Goal: Entertainment & Leisure: Consume media (video, audio)

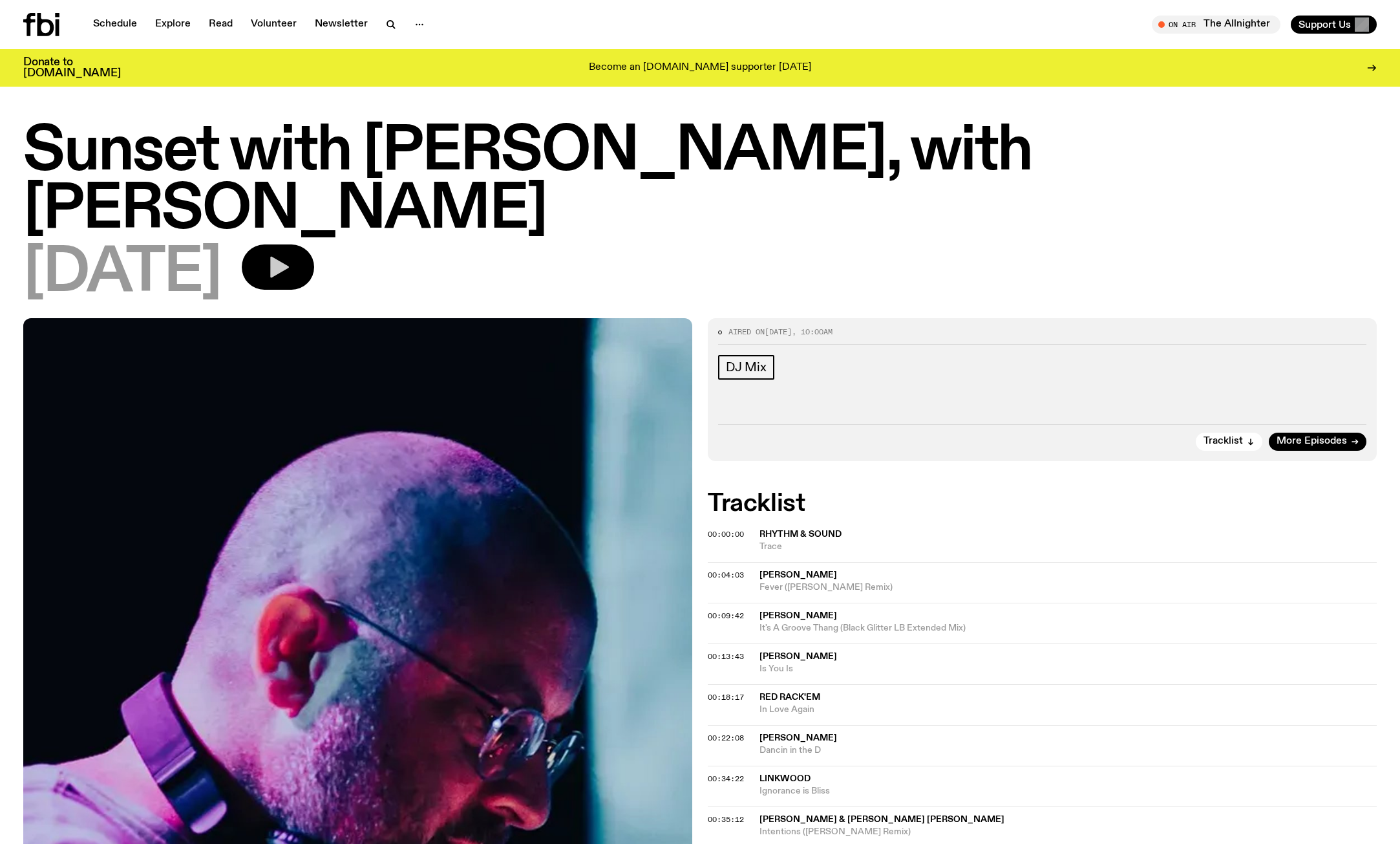
click at [289, 257] on icon "button" at bounding box center [279, 268] width 19 height 21
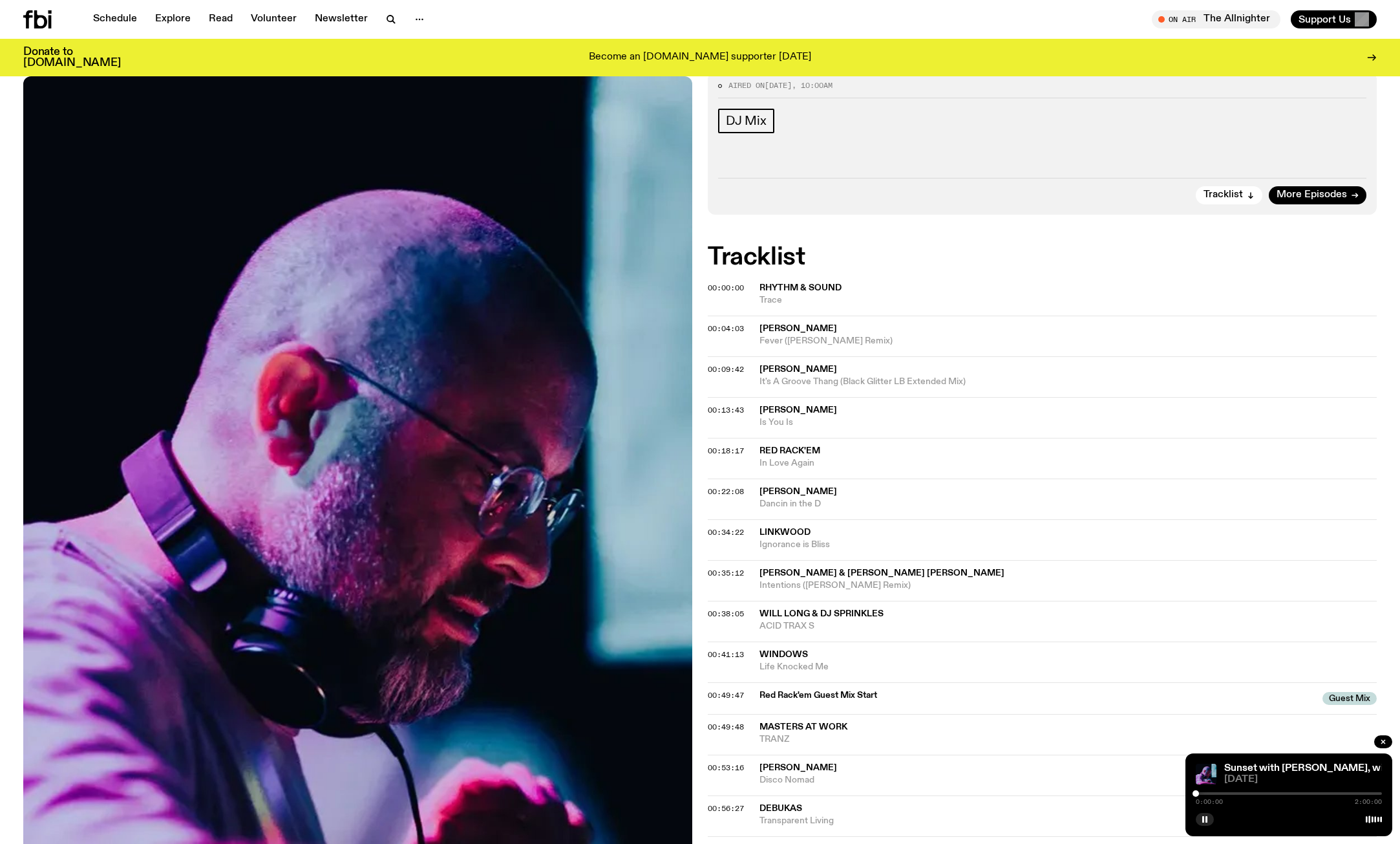
scroll to position [254, 0]
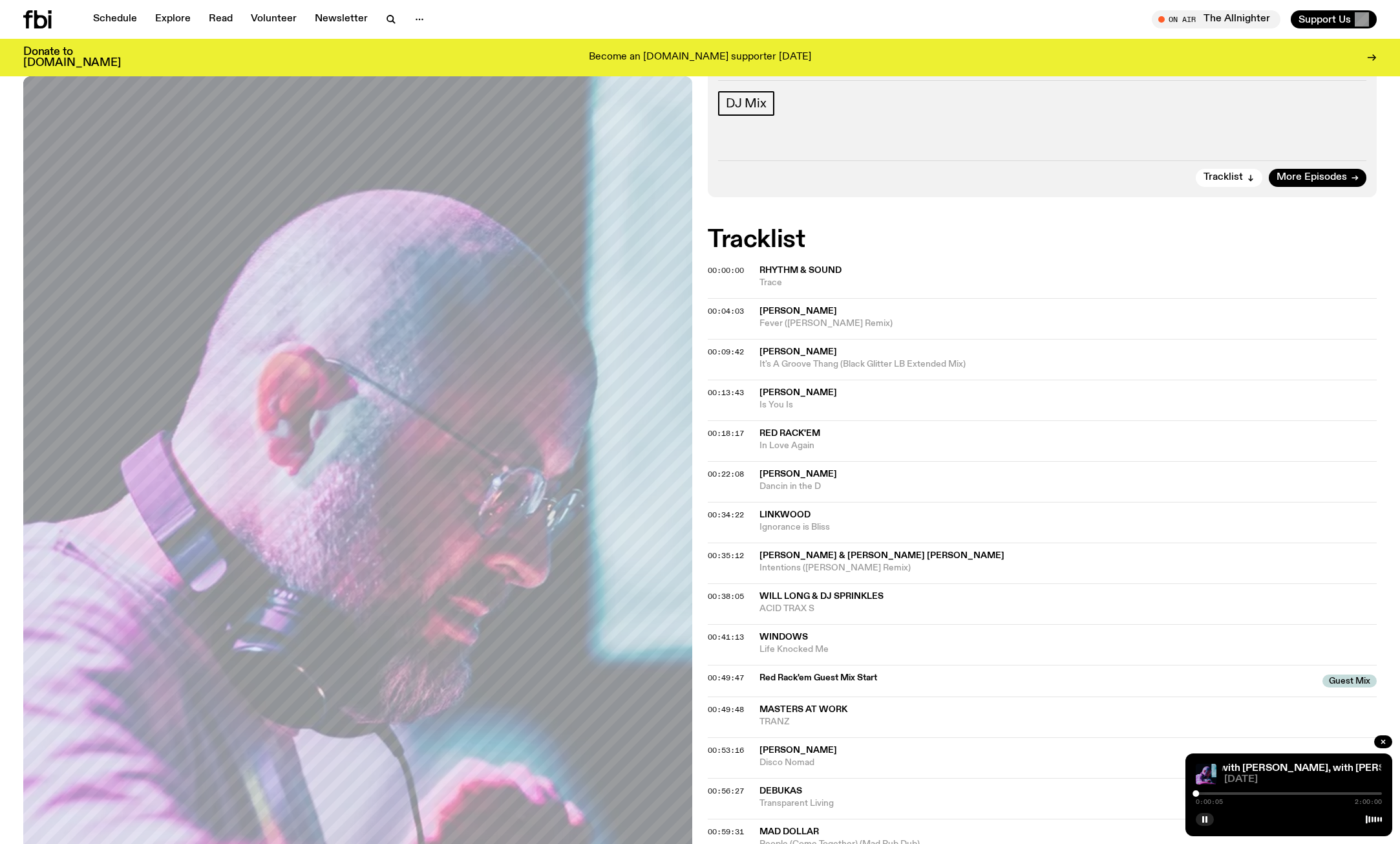
click at [797, 388] on span "[PERSON_NAME]" at bounding box center [798, 393] width 78 height 9
click at [734, 387] on span "00:13:43" at bounding box center [726, 393] width 36 height 11
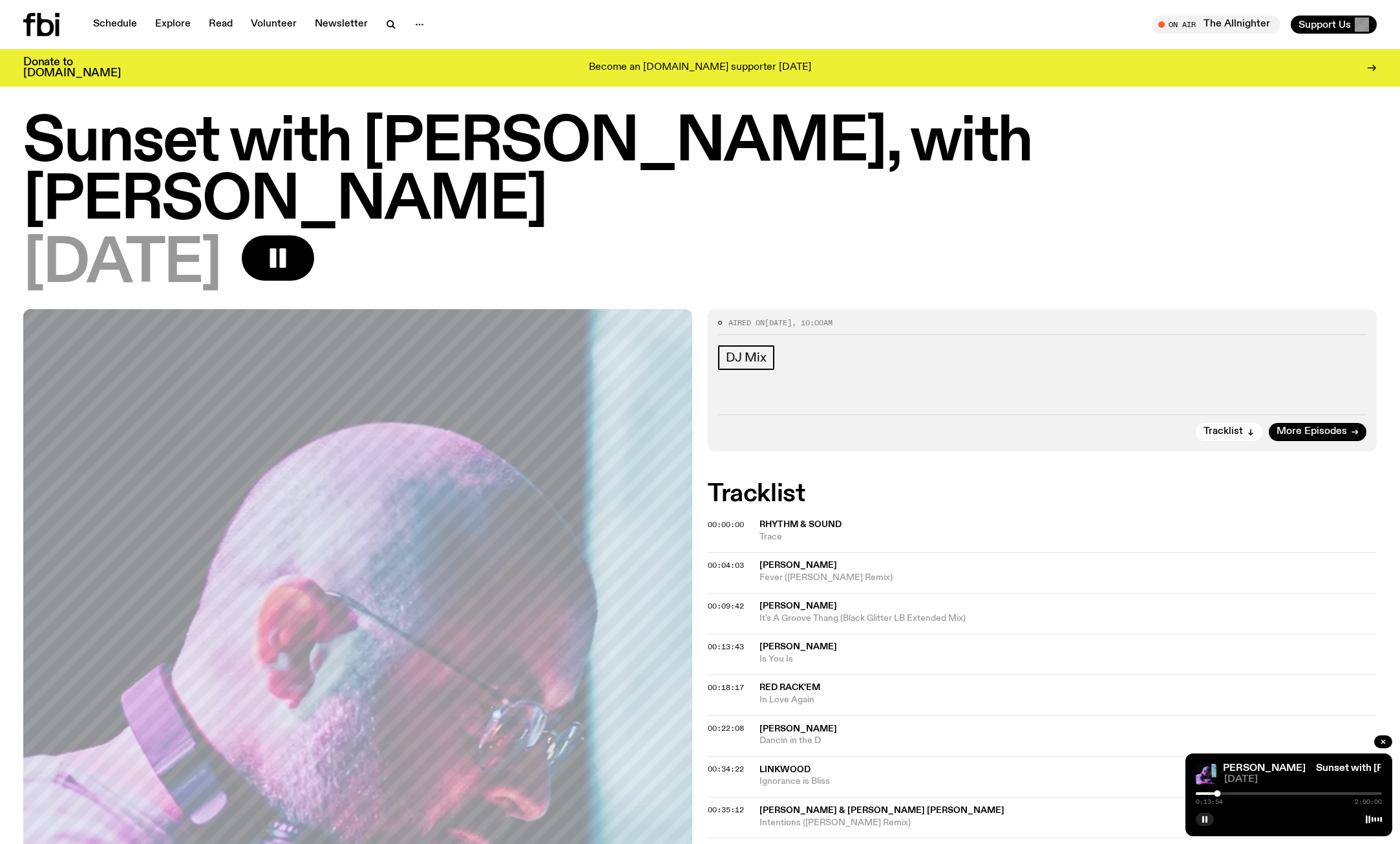
scroll to position [0, 0]
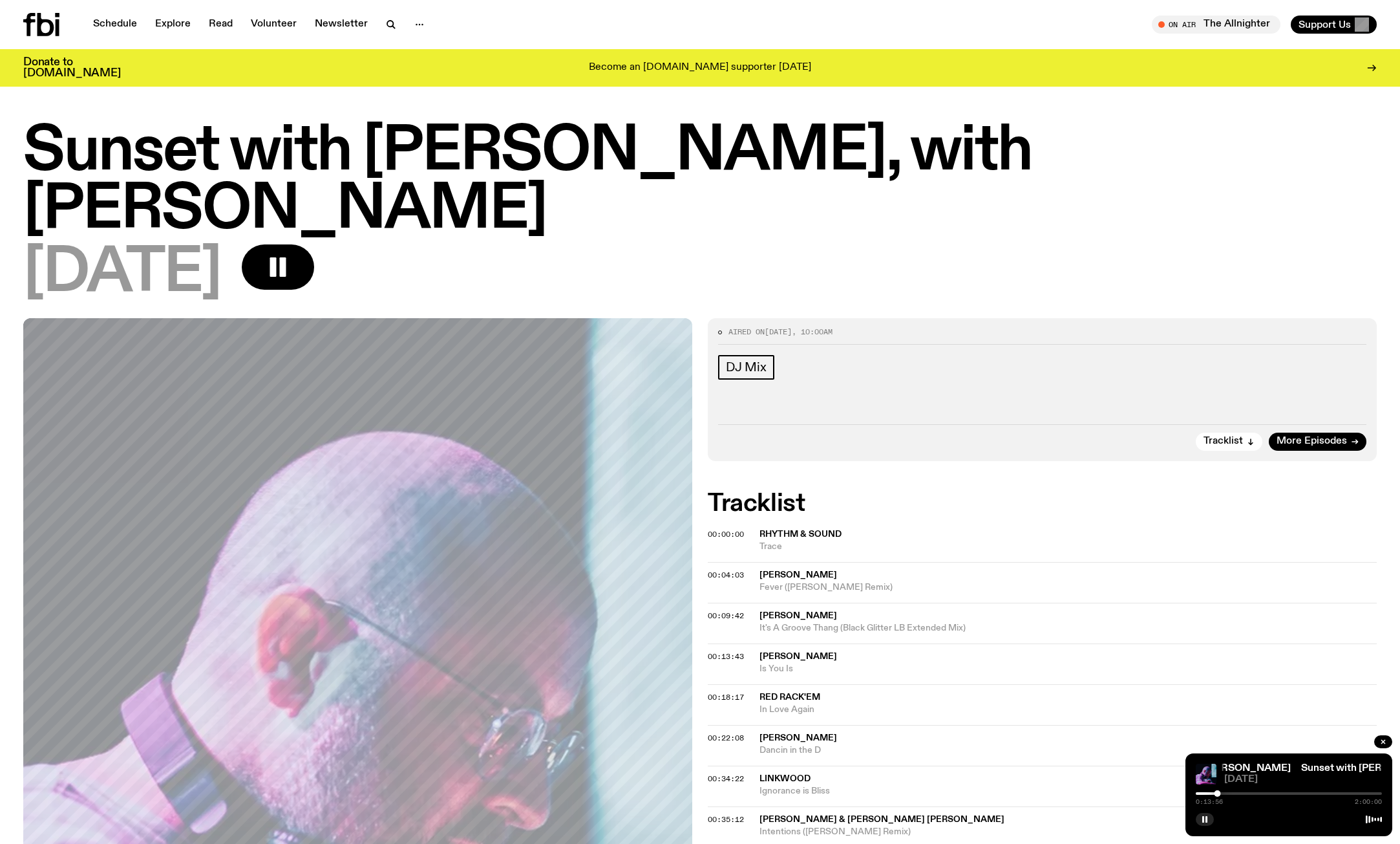
drag, startPoint x: 35, startPoint y: 20, endPoint x: 36, endPoint y: 35, distance: 15.0
click at [35, 20] on icon at bounding box center [41, 25] width 36 height 23
click at [1208, 820] on icon "button" at bounding box center [1204, 819] width 8 height 8
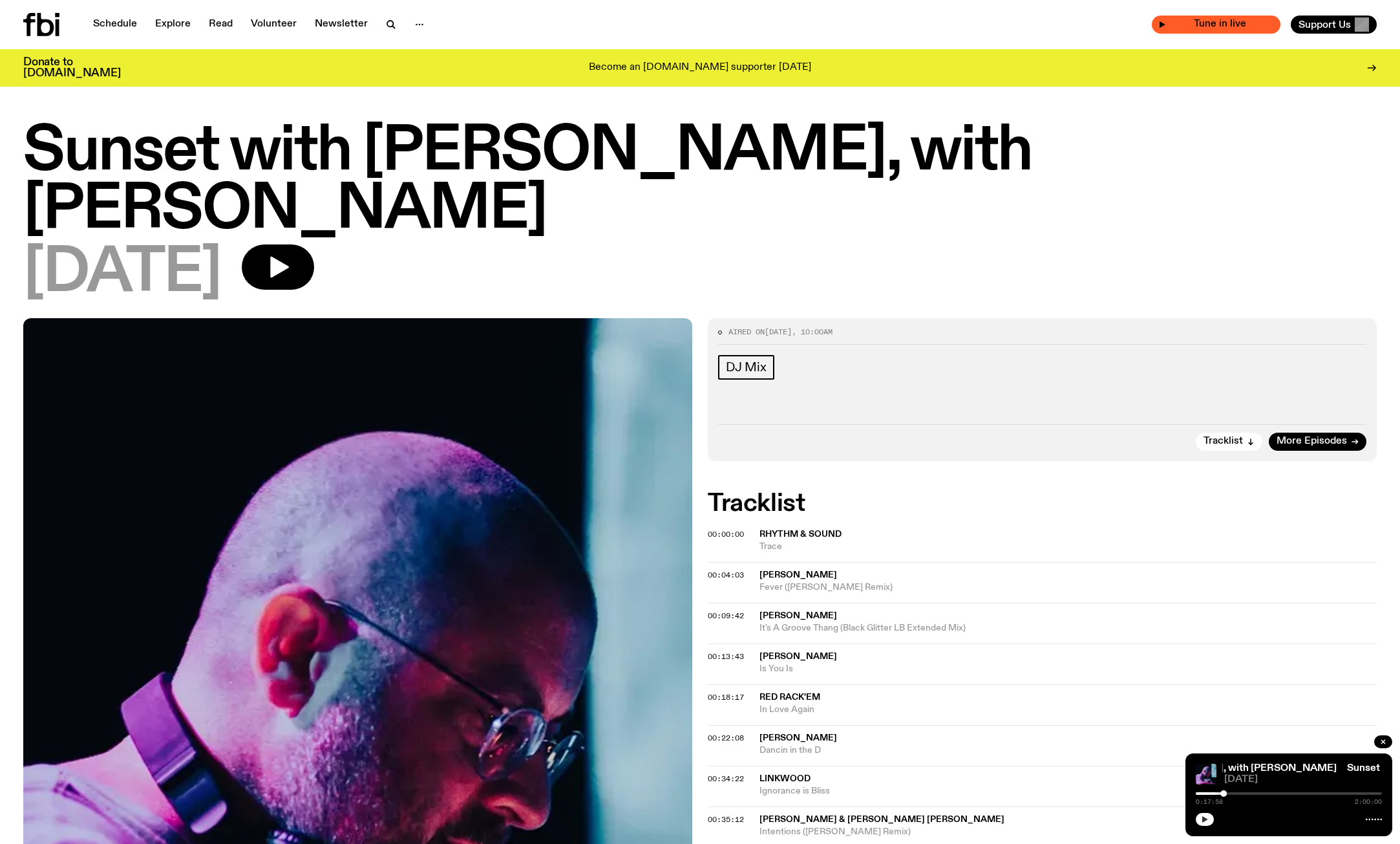
click at [1230, 25] on span "Tune in live" at bounding box center [1220, 24] width 108 height 10
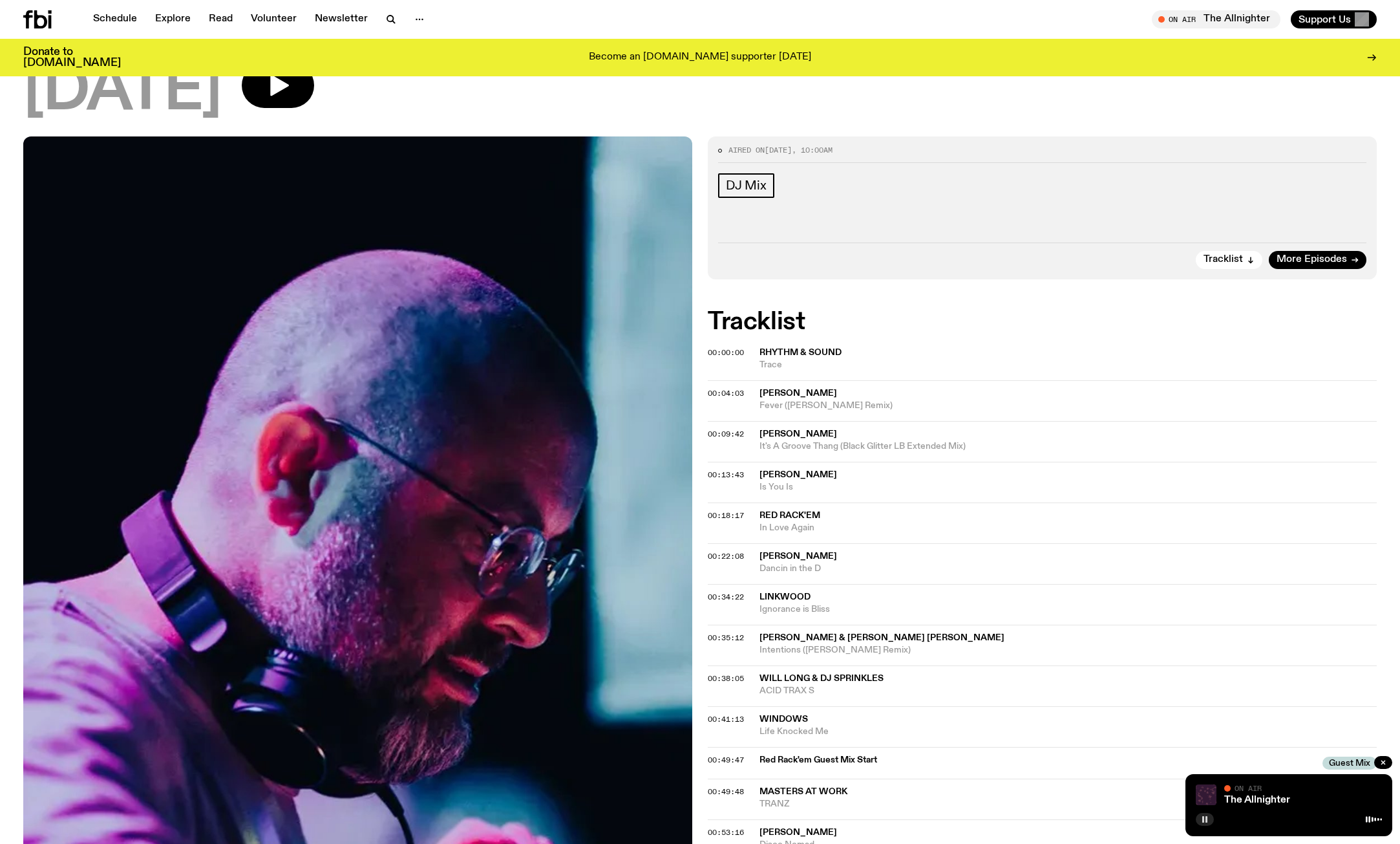
scroll to position [188, 0]
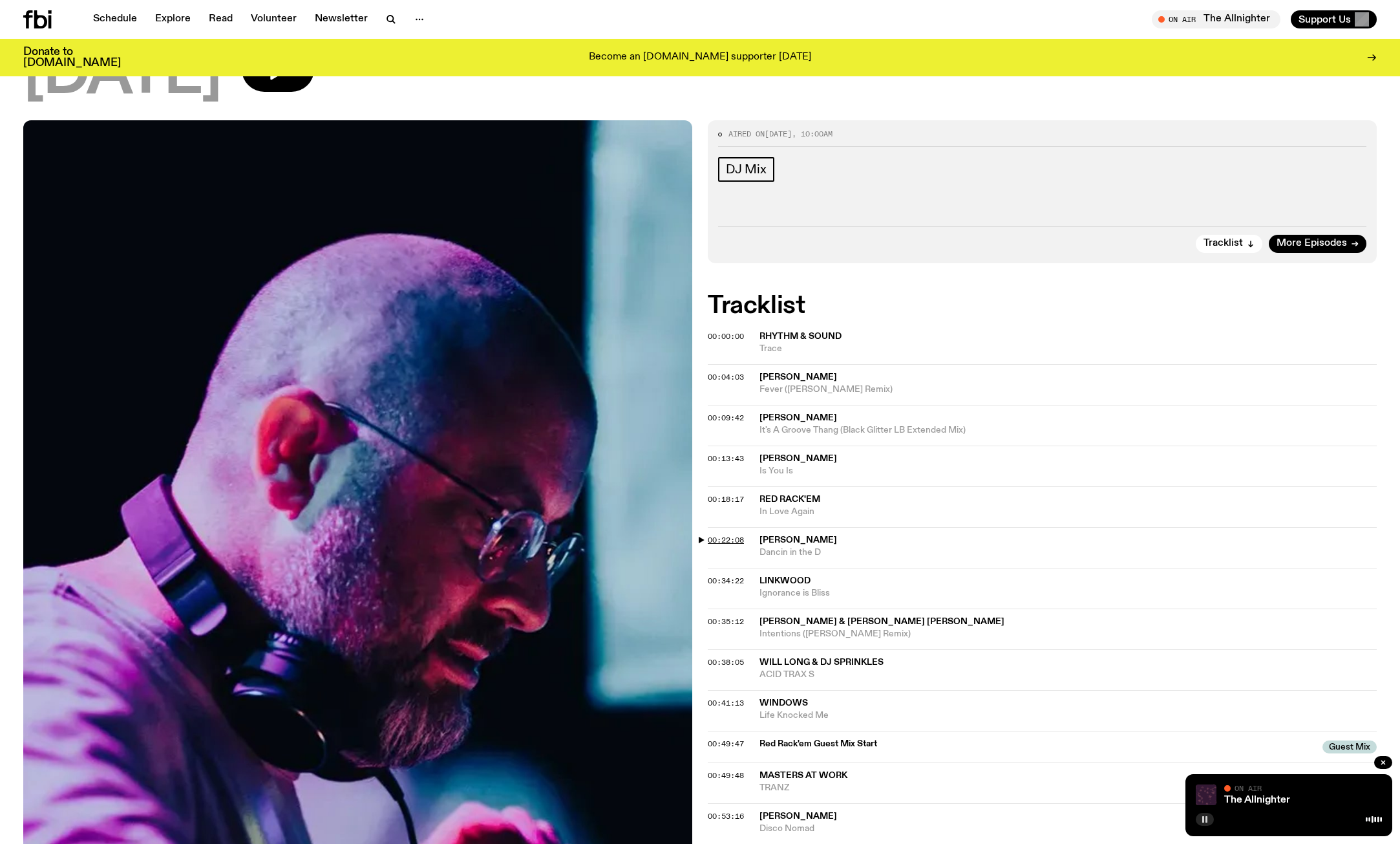
click at [725, 535] on span "00:22:08" at bounding box center [726, 540] width 36 height 11
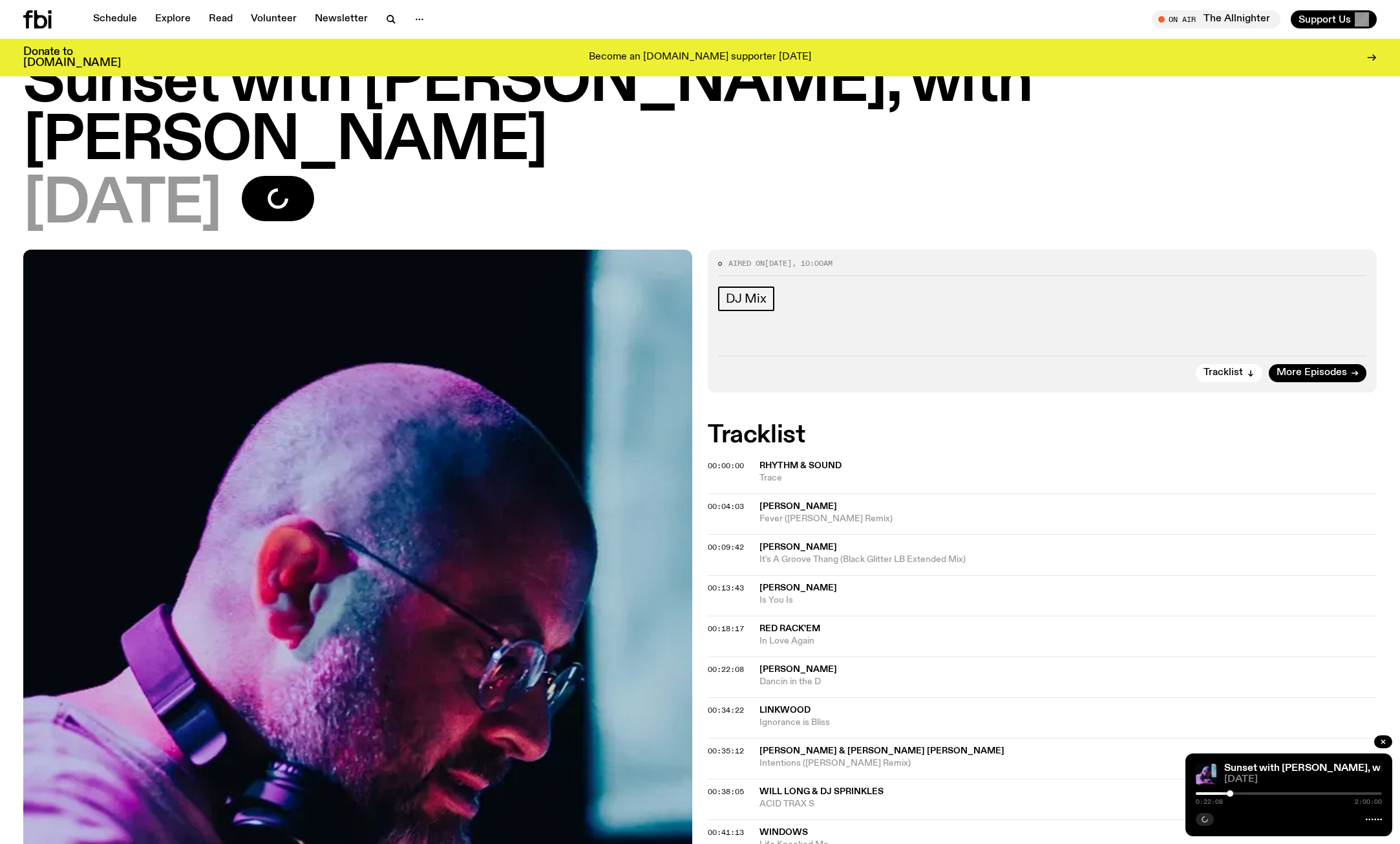
scroll to position [0, 0]
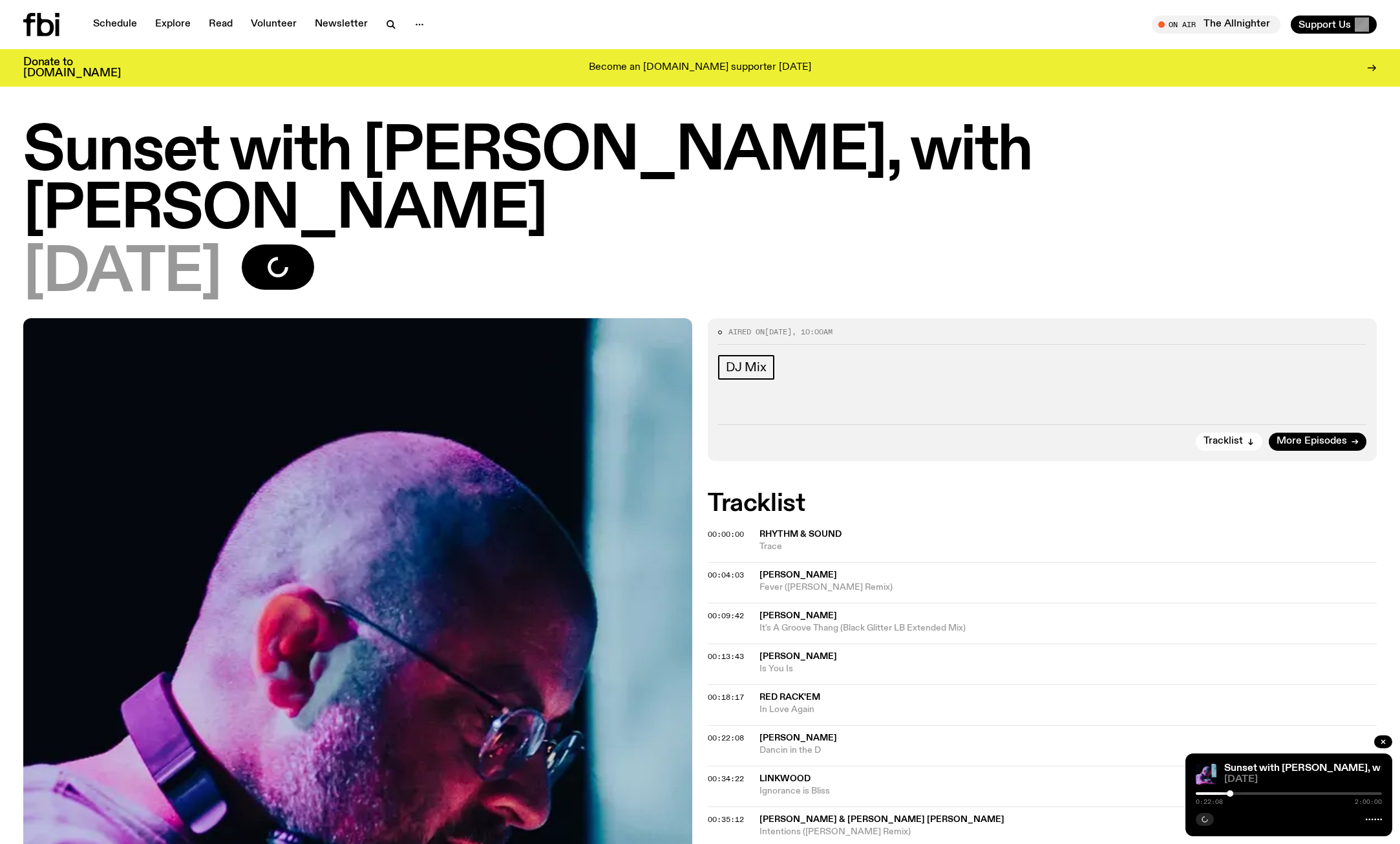
drag, startPoint x: 1317, startPoint y: 384, endPoint x: 1317, endPoint y: 402, distance: 18.0
click at [1317, 436] on span "More Episodes" at bounding box center [1312, 441] width 71 height 10
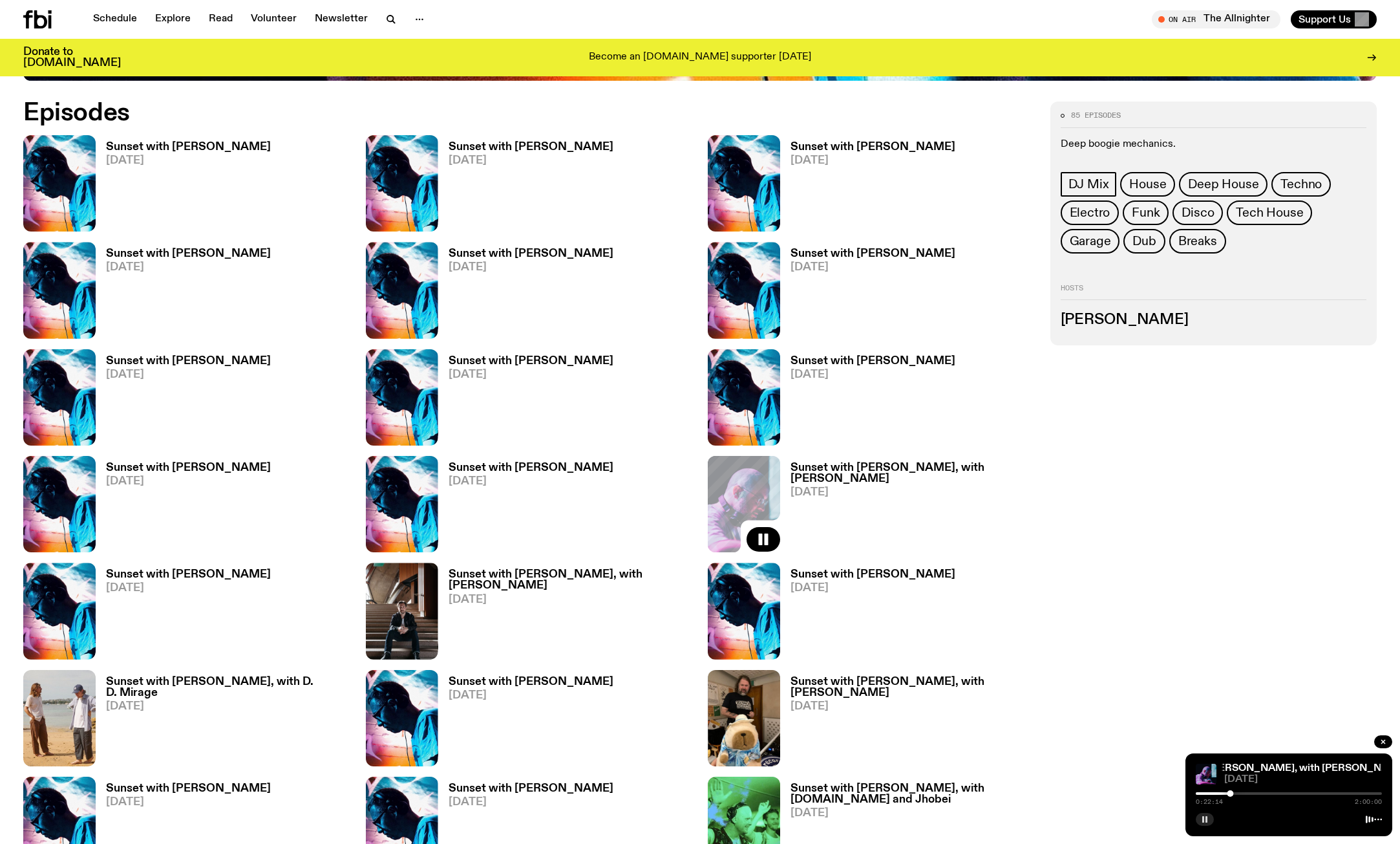
scroll to position [770, 0]
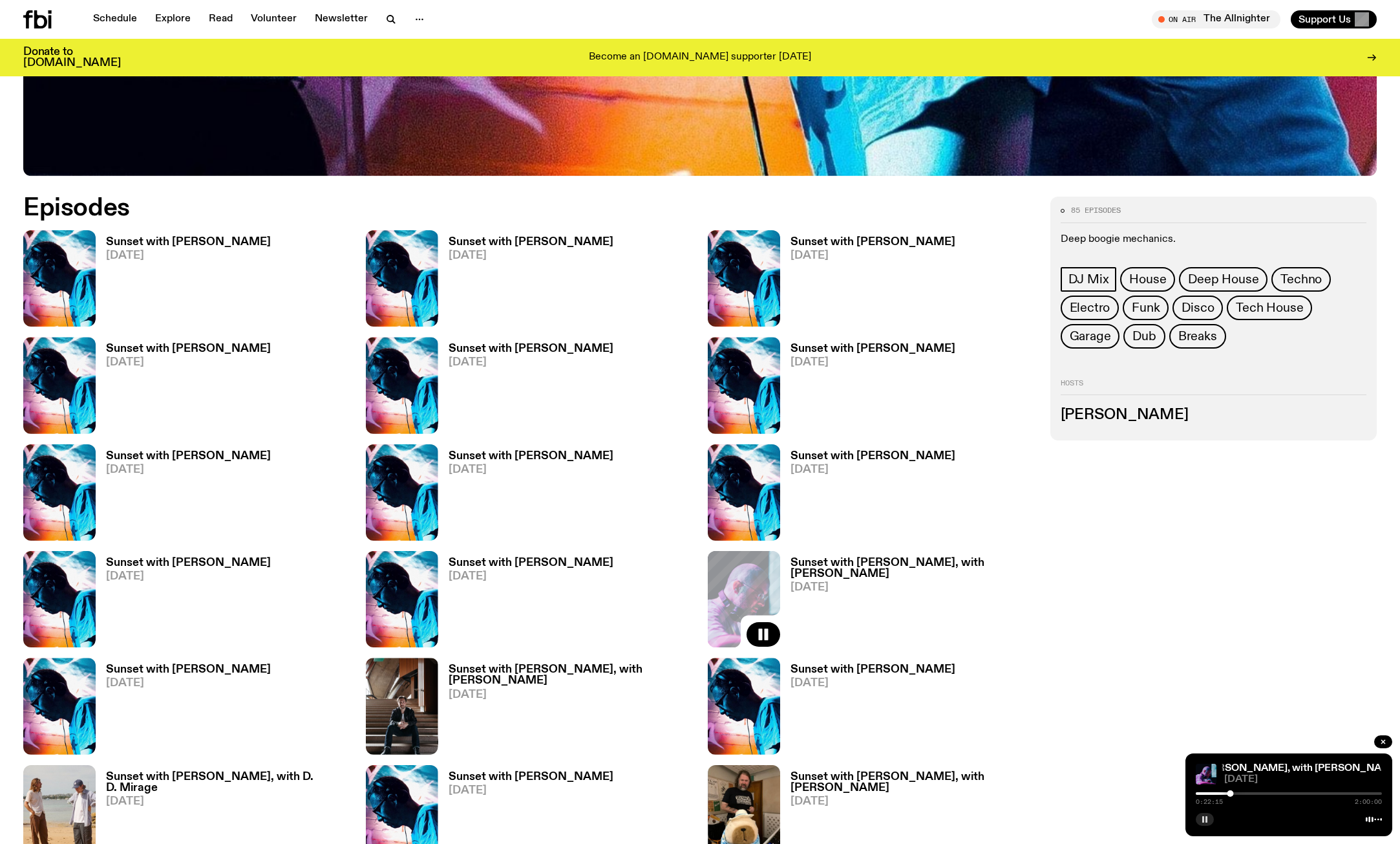
click at [199, 245] on h3 "Sunset with [PERSON_NAME]" at bounding box center [189, 242] width 165 height 11
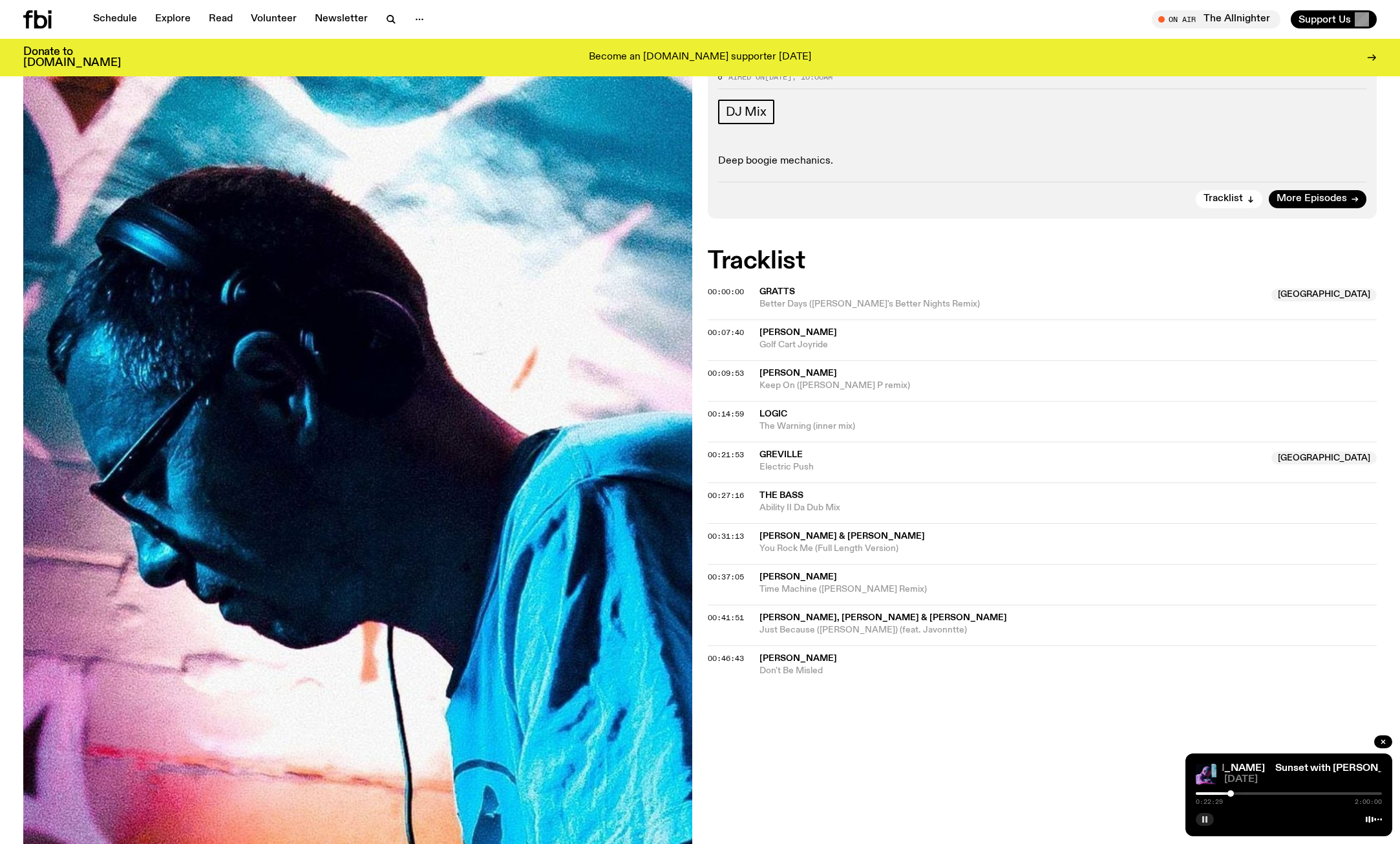
scroll to position [186, 0]
click at [1268, 769] on link "Sunset with [PERSON_NAME], with [PERSON_NAME]" at bounding box center [1315, 769] width 257 height 11
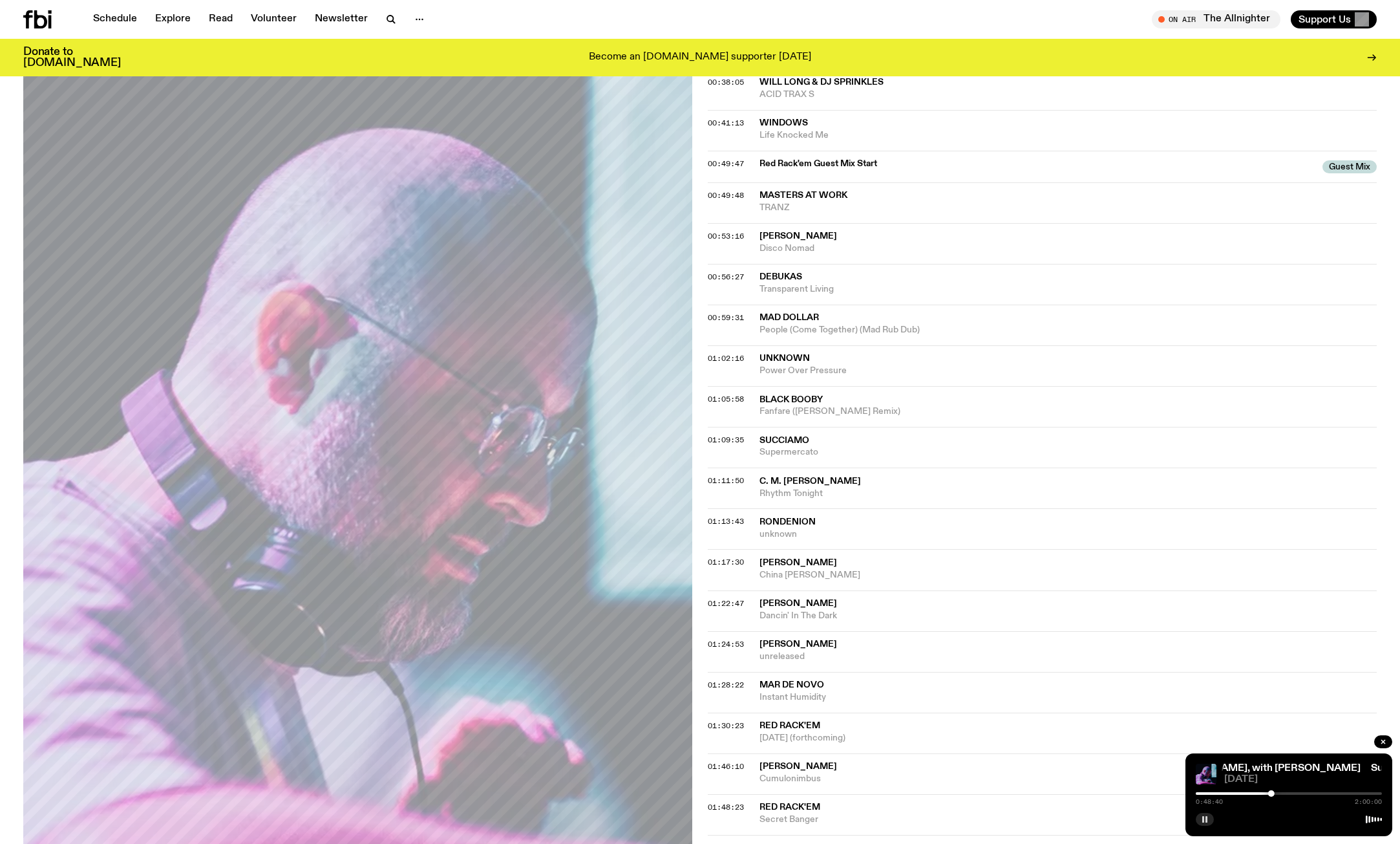
scroll to position [770, 0]
click at [732, 229] on span "00:53:16" at bounding box center [726, 234] width 36 height 11
click at [1100, 20] on div "On Air The Allnighter Tune in live Support Us" at bounding box center [1041, 20] width 672 height 18
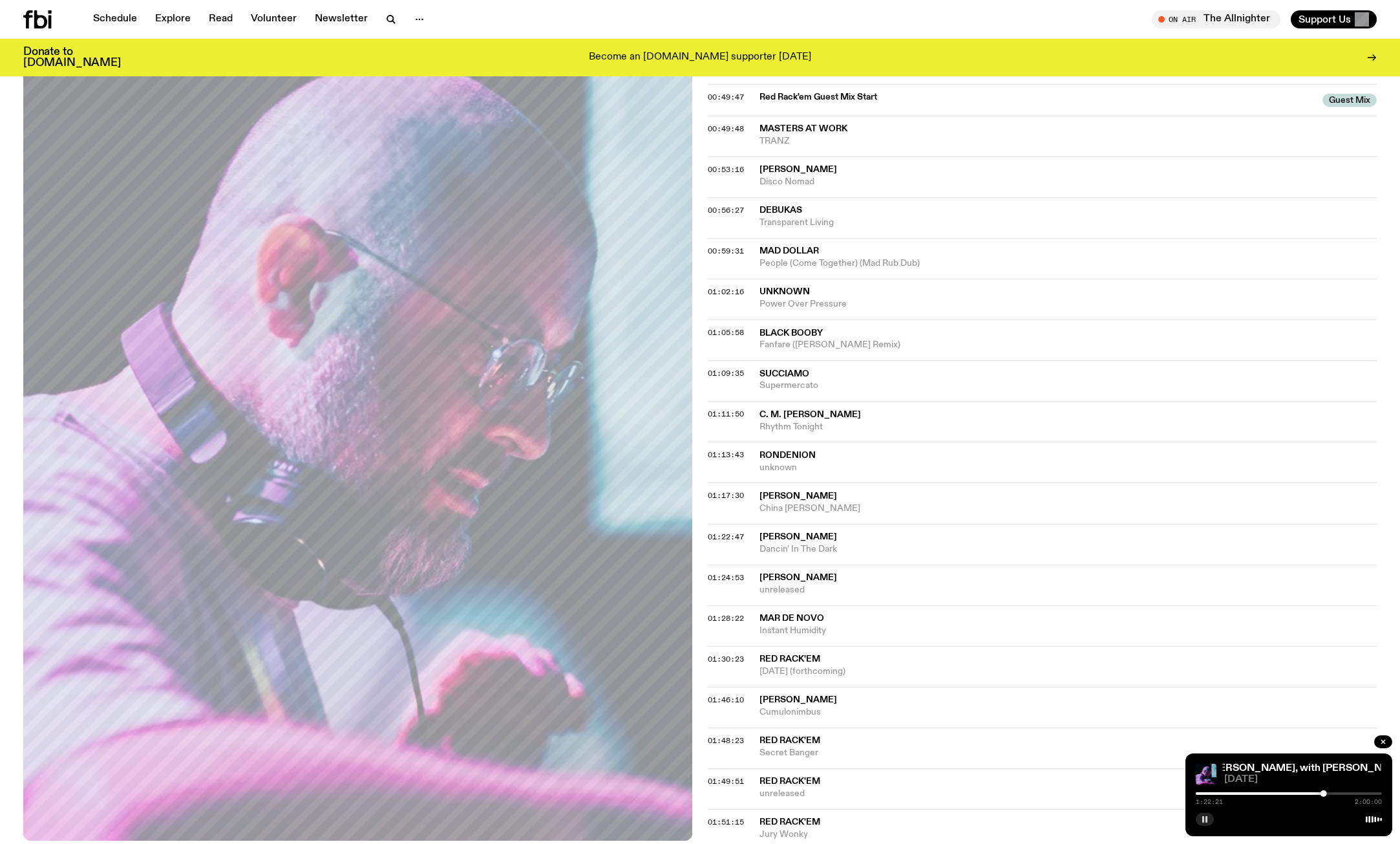
scroll to position [899, 0]
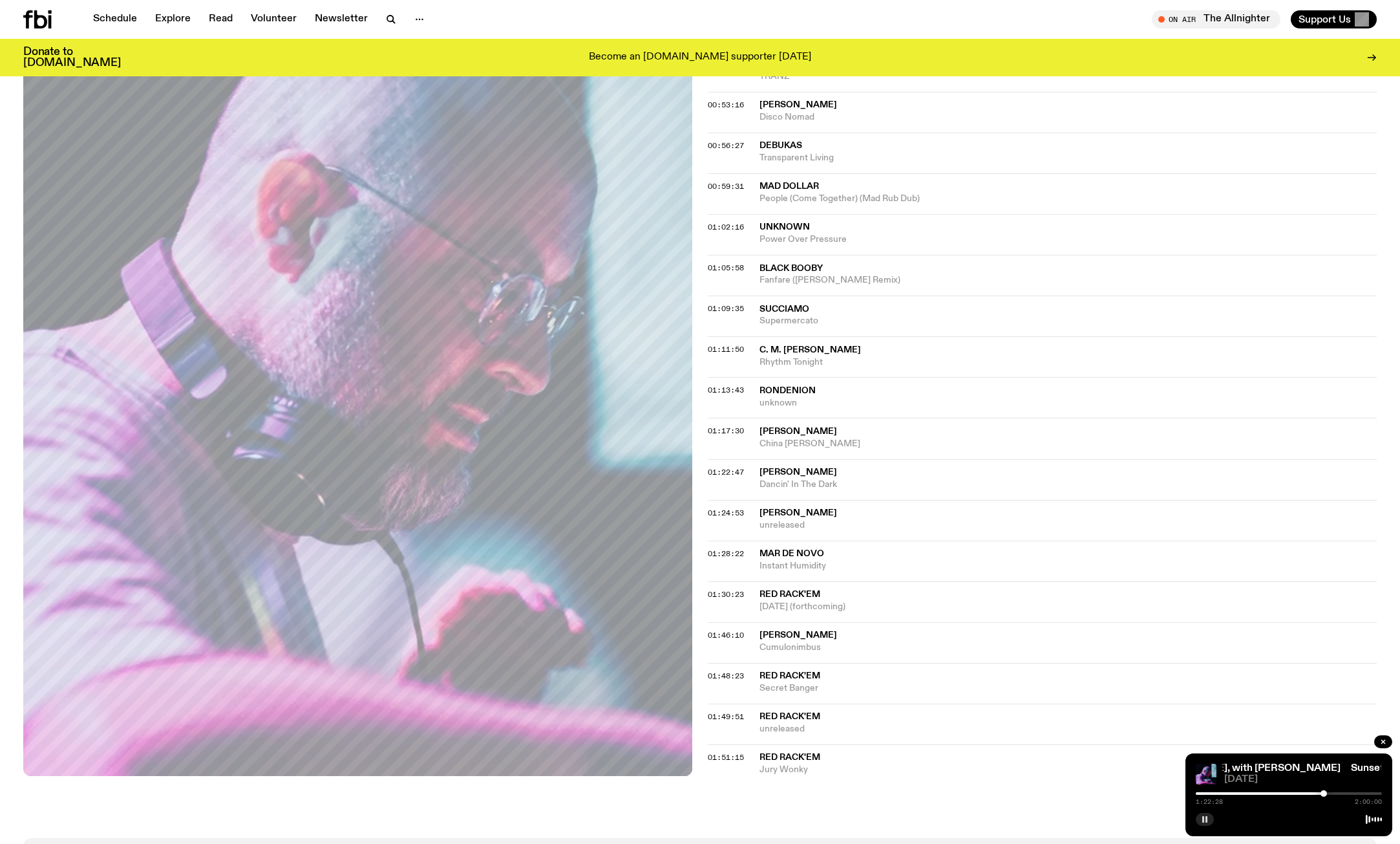
click at [1208, 821] on icon "button" at bounding box center [1204, 819] width 8 height 8
